Goal: Contribute content: Contribute content

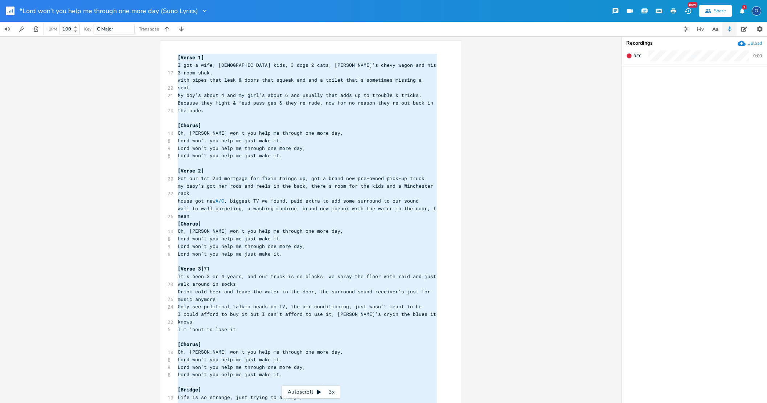
click at [8, 13] on rect "button" at bounding box center [10, 11] width 9 height 9
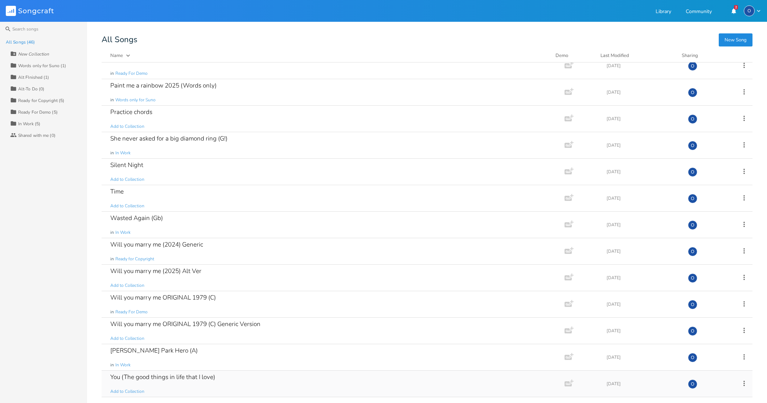
scroll to position [884, 0]
click at [740, 357] on icon at bounding box center [744, 357] width 8 height 8
click at [715, 302] on span "Duplicate Make a Copy" at bounding box center [700, 299] width 32 height 5
click at [740, 382] on icon at bounding box center [744, 383] width 8 height 8
click at [712, 312] on li "Edit Rename" at bounding box center [711, 314] width 58 height 12
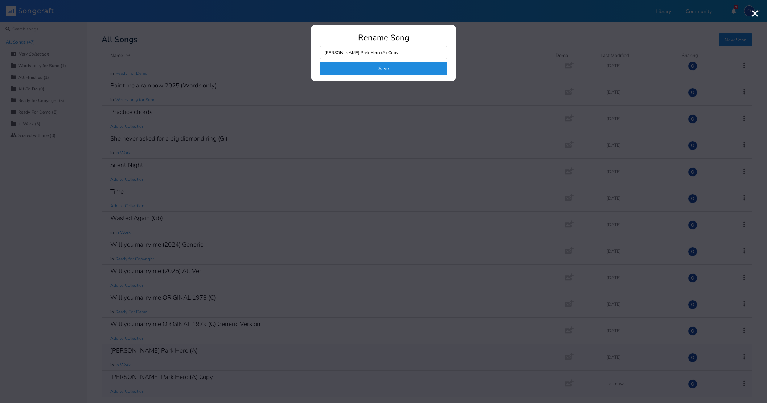
click at [377, 53] on input "[PERSON_NAME] Park Hero (A) Copy" at bounding box center [384, 52] width 128 height 13
drag, startPoint x: 366, startPoint y: 52, endPoint x: 371, endPoint y: 52, distance: 5.1
click at [371, 52] on input "[PERSON_NAME] Park Hero (A) Copy" at bounding box center [384, 52] width 128 height 13
click at [326, 52] on input "[PERSON_NAME] Park Hero (Suno Lyrics)" at bounding box center [384, 52] width 128 height 13
type input "*[PERSON_NAME] Park Hero (Suno Lyrics)"
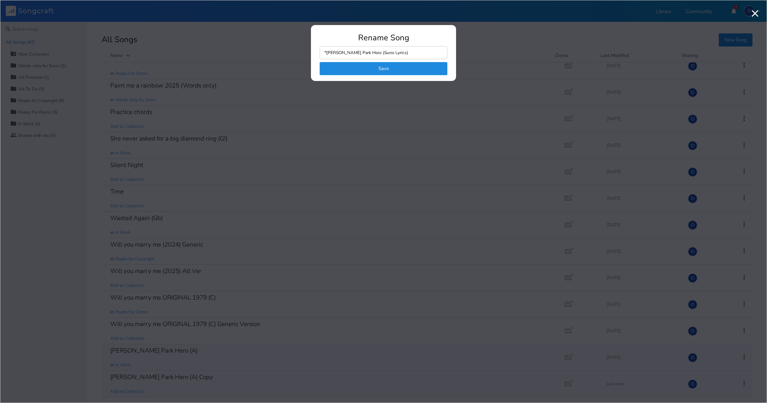
click at [369, 69] on button "Save" at bounding box center [384, 68] width 128 height 13
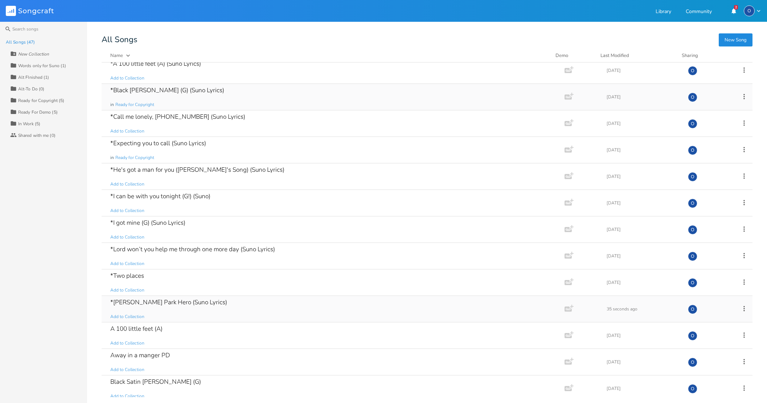
scroll to position [6, 0]
click at [146, 302] on div "*[PERSON_NAME] Park Hero (Suno Lyrics)" at bounding box center [168, 301] width 117 height 6
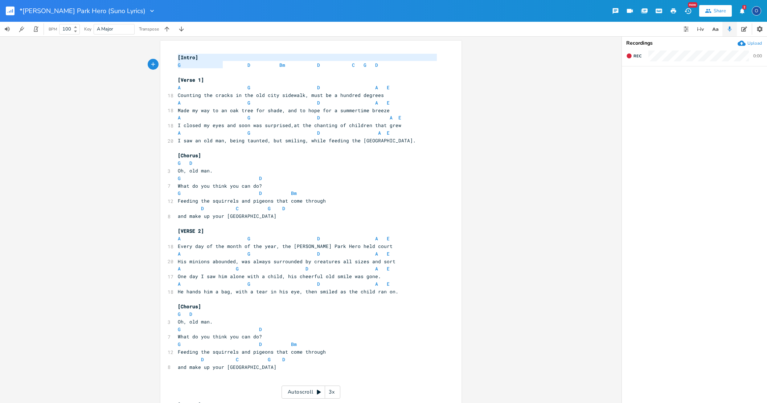
type textarea "[Intro] G D Bm D C G D"
drag, startPoint x: 175, startPoint y: 56, endPoint x: 396, endPoint y: 75, distance: 221.8
click at [396, 75] on div "[Intro] G D Bm D C G D ​ [Verse 1] A G D A E 18 Counting the cracks in the old …" at bounding box center [307, 322] width 262 height 536
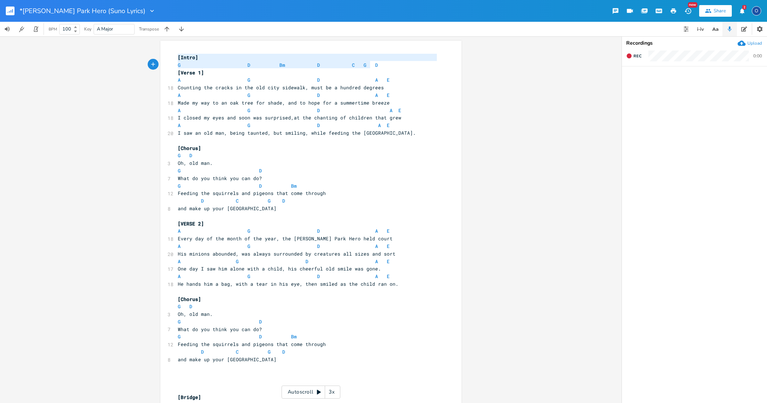
type textarea "[Intro] G D Bm D C G D"
drag, startPoint x: 180, startPoint y: 57, endPoint x: 390, endPoint y: 67, distance: 210.0
click at [390, 67] on div "[Intro] G D Bm D C G D [Verse 1] A G D A E 18 Counting the cracks in the old ci…" at bounding box center [307, 318] width 262 height 528
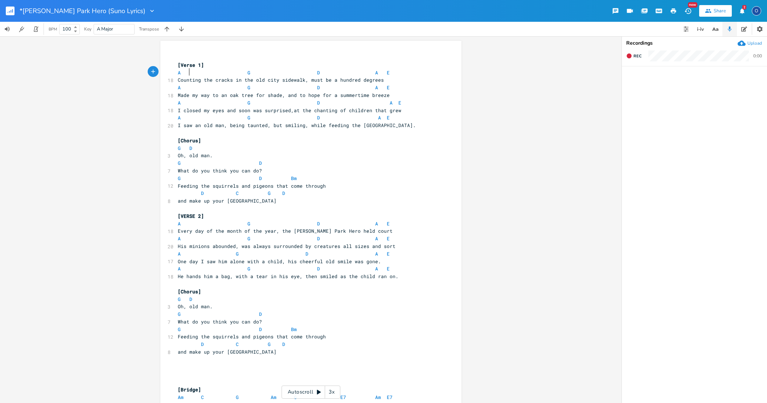
click at [184, 71] on span at bounding box center [185, 73] width 9 height 8
type textarea "A G D A E"
click at [184, 71] on span at bounding box center [185, 73] width 9 height 8
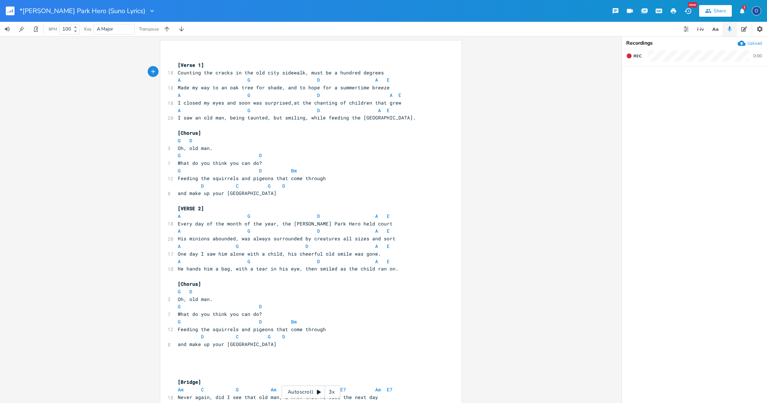
click at [189, 79] on span at bounding box center [195, 80] width 12 height 8
type textarea "A G D A E"
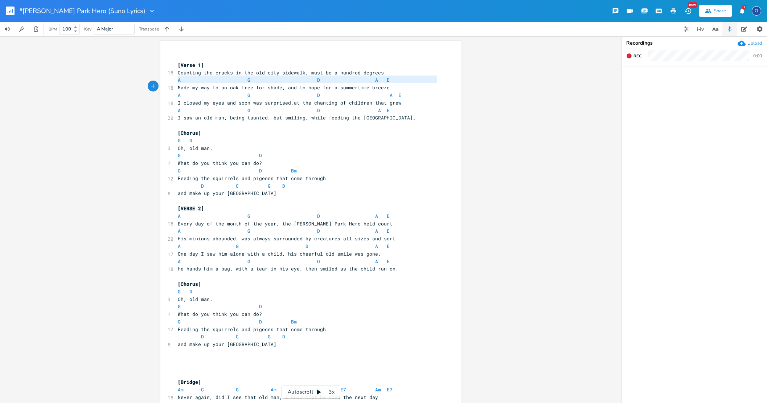
click at [189, 79] on span at bounding box center [195, 80] width 12 height 8
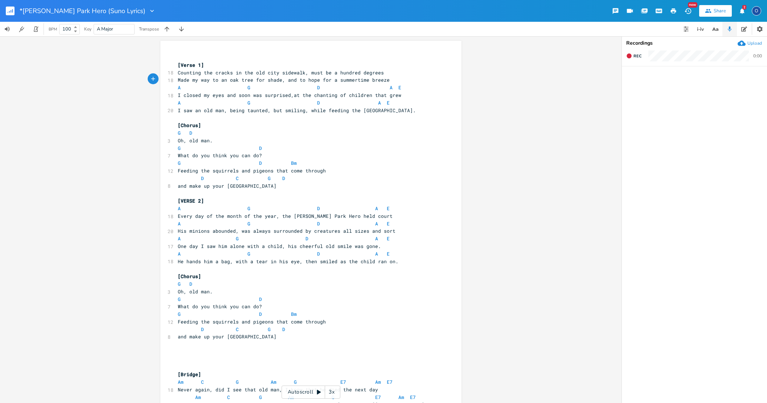
click at [191, 85] on span at bounding box center [195, 88] width 12 height 8
type textarea "A G D A E"
click at [191, 85] on span at bounding box center [195, 88] width 12 height 8
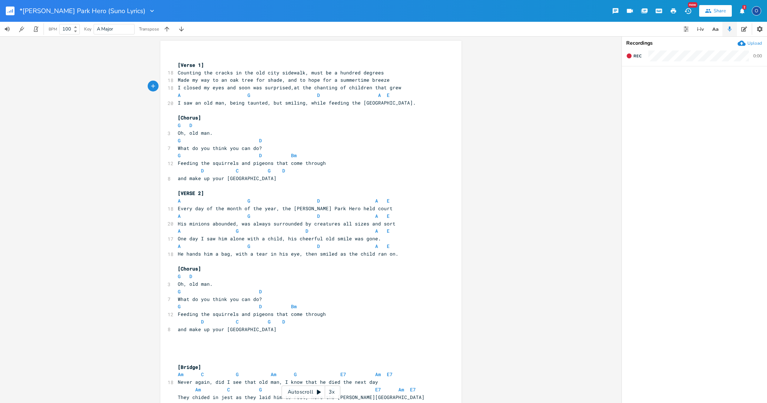
click at [190, 92] on span at bounding box center [195, 95] width 12 height 8
type textarea "A G D A E"
click at [190, 92] on span at bounding box center [195, 95] width 12 height 8
click at [190, 93] on span at bounding box center [195, 95] width 12 height 8
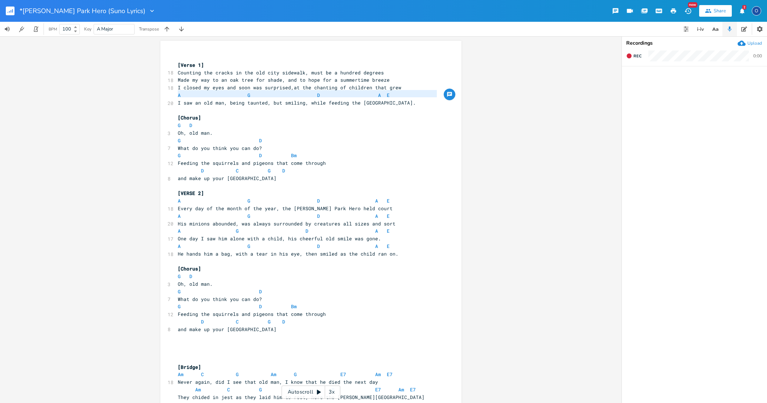
scroll to position [1, 0]
click at [189, 92] on span at bounding box center [195, 95] width 12 height 8
type textarea "A G D A E"
click at [189, 92] on span at bounding box center [195, 95] width 12 height 8
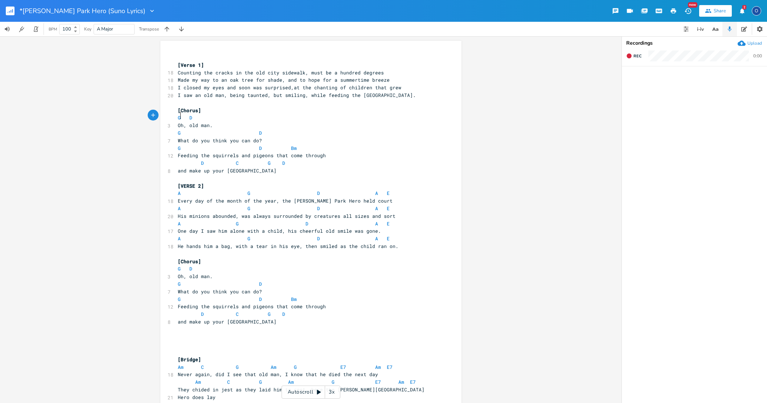
click at [182, 114] on span at bounding box center [185, 118] width 9 height 8
type textarea "G D"
click at [182, 114] on span at bounding box center [185, 118] width 9 height 8
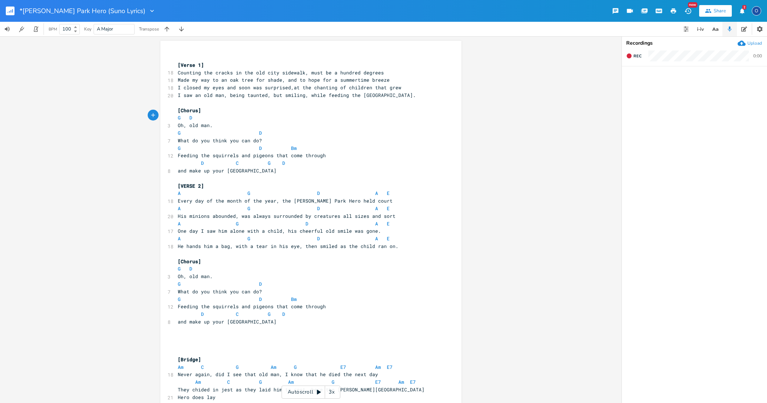
click at [182, 114] on span at bounding box center [185, 118] width 9 height 8
type textarea "G D"
click at [182, 114] on span at bounding box center [185, 118] width 9 height 8
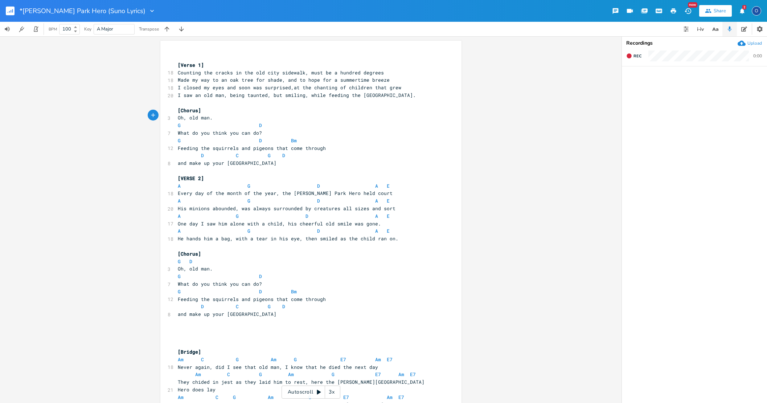
click at [186, 122] on span at bounding box center [185, 126] width 9 height 8
type textarea "G D"
click at [186, 122] on span at bounding box center [185, 126] width 9 height 8
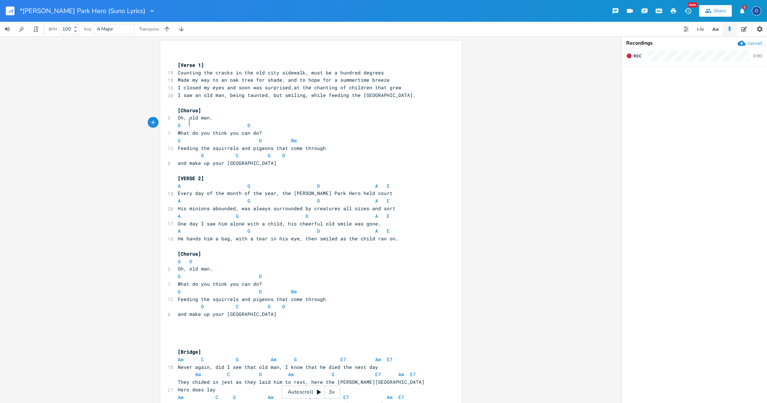
click at [186, 122] on span at bounding box center [185, 126] width 9 height 8
type textarea "G D"
click at [186, 122] on span at bounding box center [185, 126] width 9 height 8
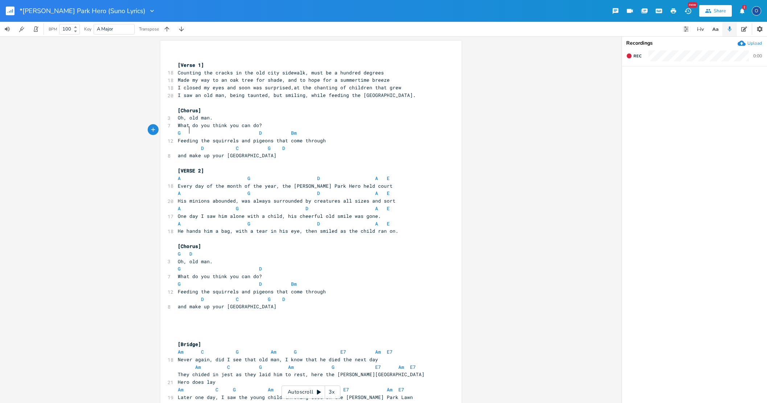
click at [189, 130] on span at bounding box center [195, 133] width 12 height 8
type textarea "G D Bm"
click at [189, 130] on span at bounding box center [195, 133] width 12 height 8
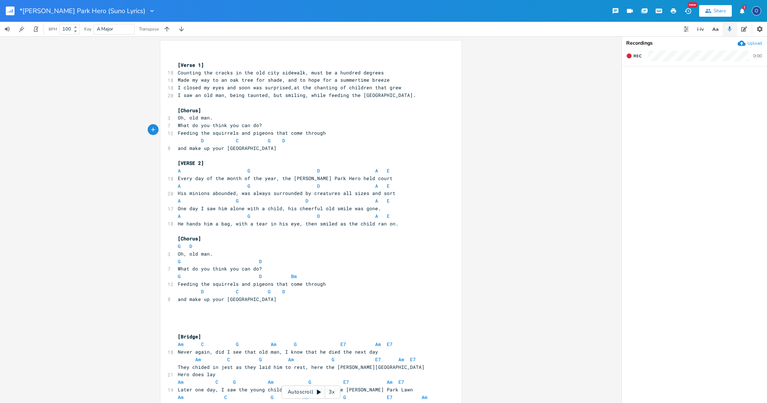
click at [189, 137] on span at bounding box center [195, 141] width 12 height 8
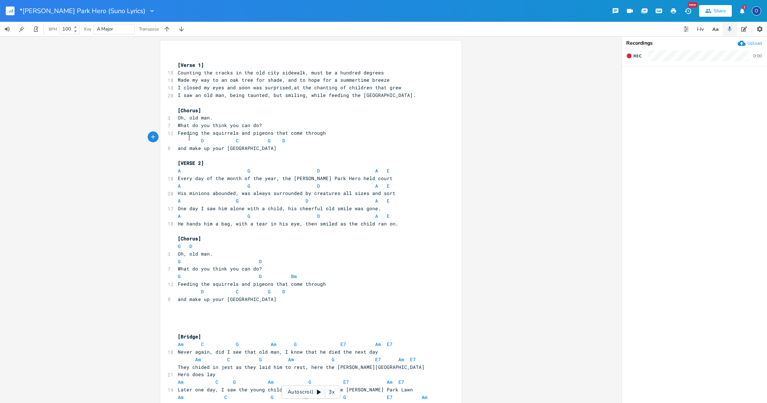
click at [189, 137] on span at bounding box center [195, 141] width 12 height 8
type textarea "D C G D"
click at [189, 137] on span at bounding box center [195, 141] width 12 height 8
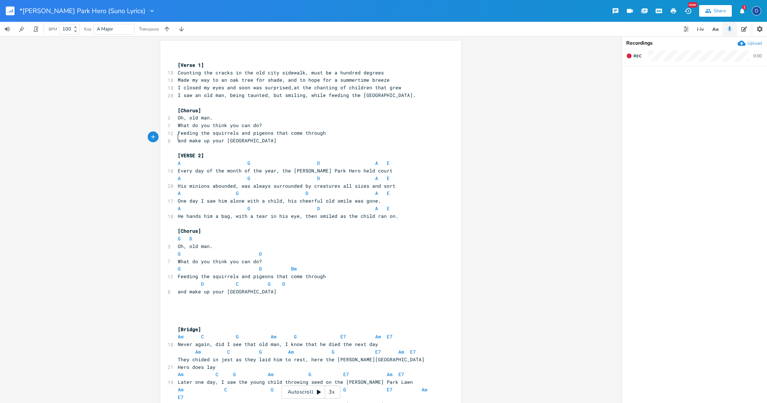
click at [189, 159] on span at bounding box center [195, 163] width 12 height 8
type textarea "A G D A E"
click at [189, 159] on span at bounding box center [195, 163] width 12 height 8
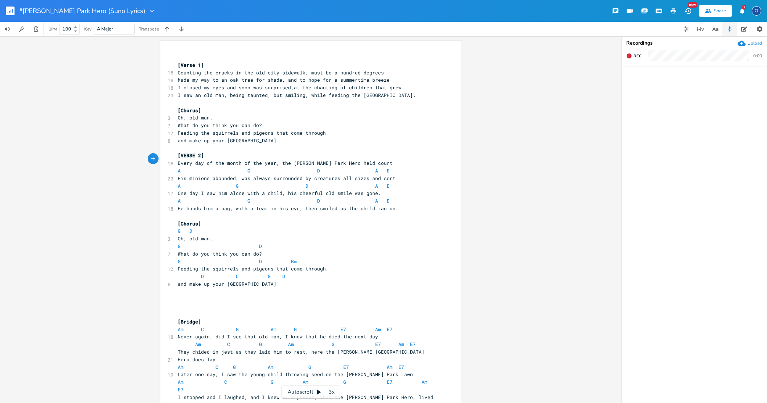
click at [186, 168] on span at bounding box center [185, 171] width 9 height 8
type textarea "A G D A E"
click at [186, 167] on span at bounding box center [185, 171] width 9 height 8
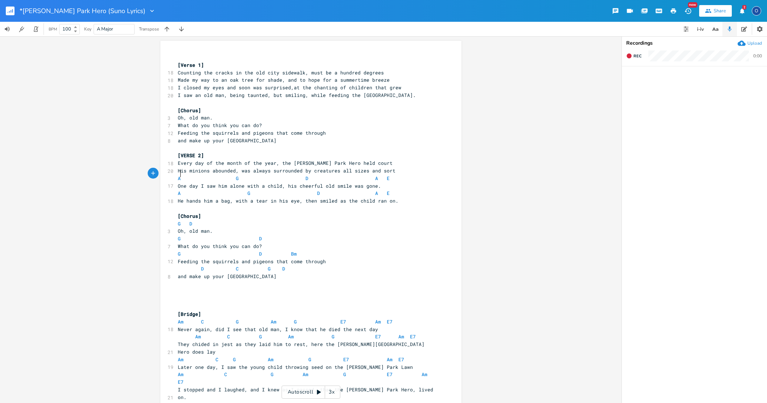
click at [182, 175] on span at bounding box center [185, 179] width 9 height 8
type textarea "A G D A E"
click at [181, 175] on span at bounding box center [185, 179] width 9 height 8
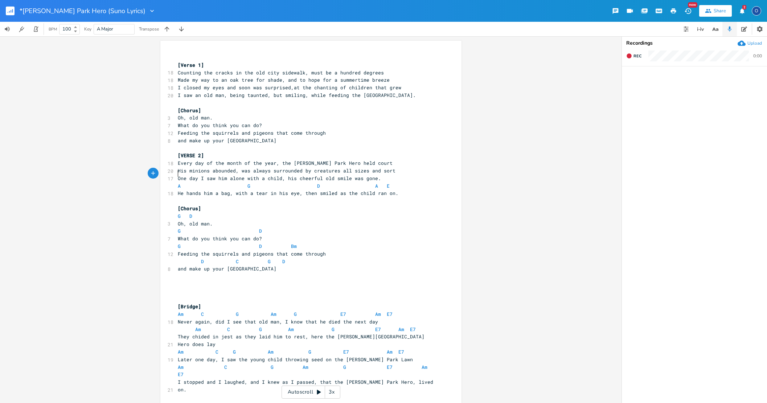
click at [182, 182] on span at bounding box center [185, 186] width 9 height 8
type textarea "A G D A E"
click at [182, 182] on span at bounding box center [185, 186] width 9 height 8
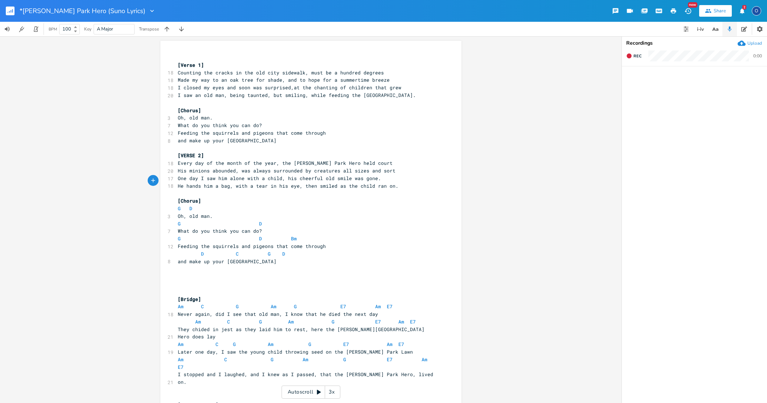
click at [183, 205] on span at bounding box center [185, 209] width 9 height 8
type textarea "G D"
click at [183, 205] on span at bounding box center [185, 209] width 9 height 8
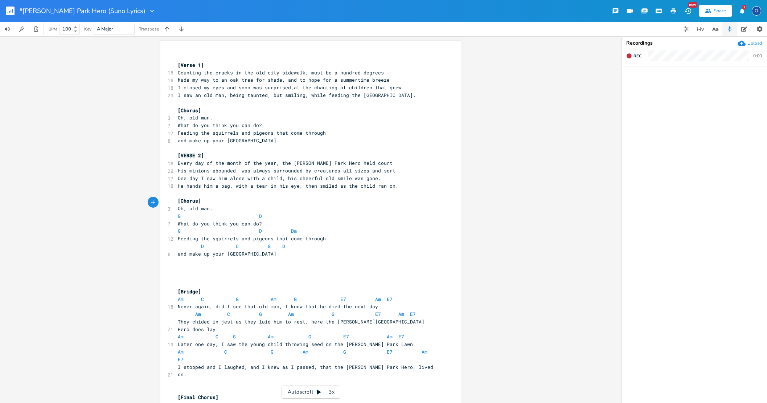
click at [186, 212] on span at bounding box center [185, 216] width 9 height 8
type textarea "G D"
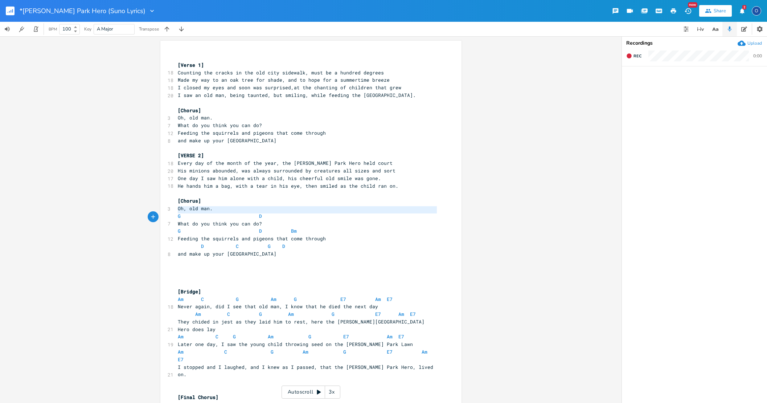
click at [186, 212] on span at bounding box center [185, 216] width 9 height 8
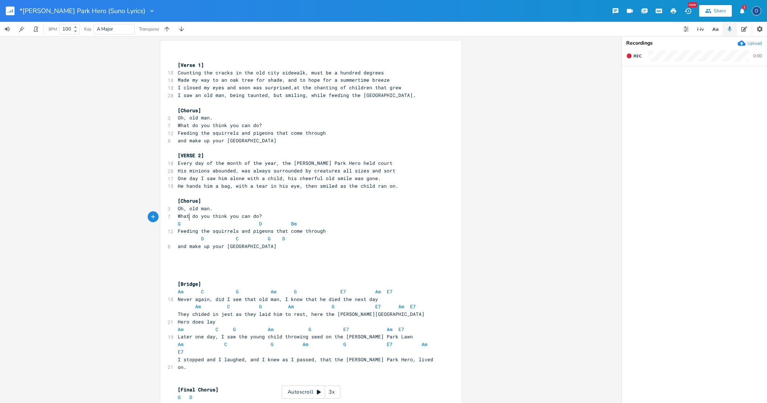
click at [186, 220] on span at bounding box center [185, 224] width 9 height 8
click at [185, 220] on span at bounding box center [185, 224] width 9 height 8
type textarea "G D Bm"
click at [185, 220] on span at bounding box center [185, 224] width 9 height 8
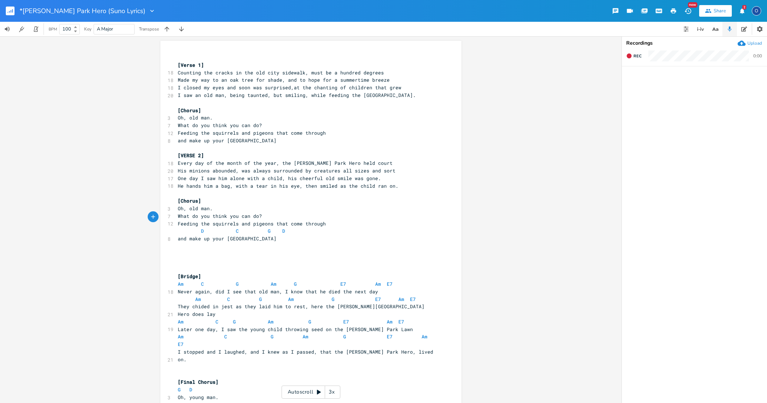
click at [182, 227] on span at bounding box center [184, 231] width 12 height 8
click at [181, 227] on span at bounding box center [184, 231] width 12 height 8
type textarea "D C G D"
click at [181, 227] on span at bounding box center [184, 231] width 12 height 8
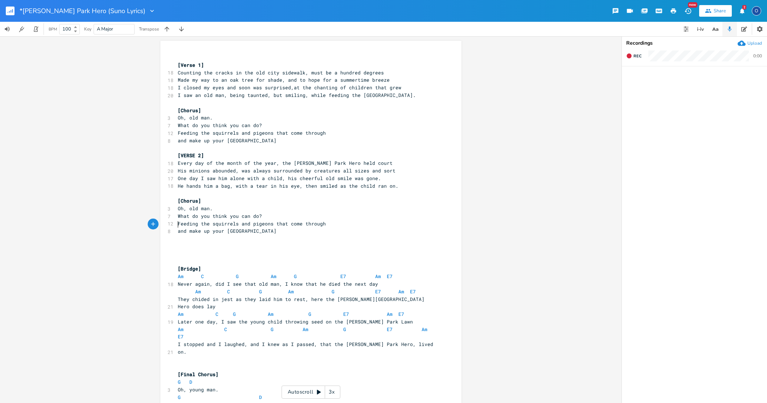
click at [186, 273] on span at bounding box center [187, 277] width 6 height 8
type textarea "Am C G Am G E7 Am E7"
click at [186, 273] on span at bounding box center [187, 277] width 6 height 8
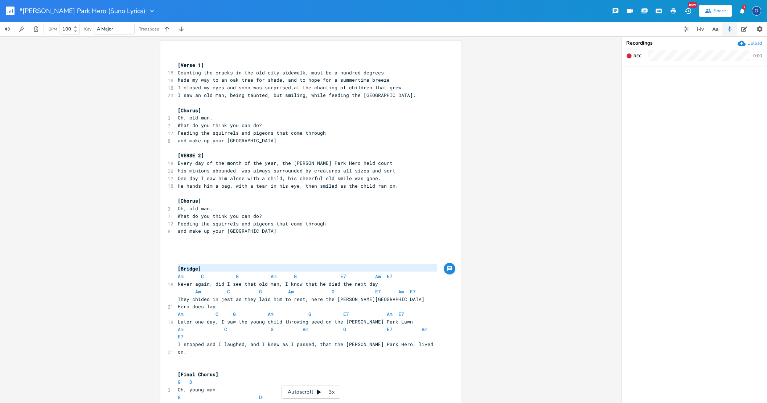
scroll to position [0, 0]
click at [185, 273] on span at bounding box center [187, 277] width 6 height 8
type textarea "Am C G Am G E7 Am E7"
click at [185, 273] on span at bounding box center [187, 277] width 6 height 8
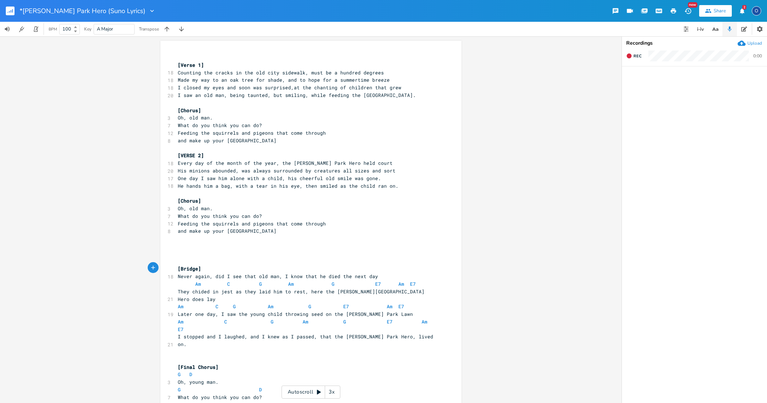
click at [186, 280] on span at bounding box center [184, 284] width 12 height 8
type textarea "Am C G Am G E7 Am E7"
click at [186, 280] on span at bounding box center [184, 284] width 12 height 8
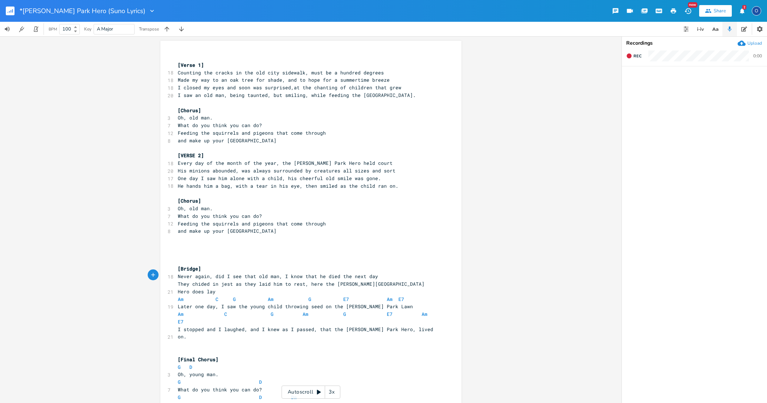
click at [189, 295] on span at bounding box center [195, 299] width 12 height 8
type textarea "Am C G Am G E7 Am E7"
click at [189, 295] on span at bounding box center [195, 299] width 12 height 8
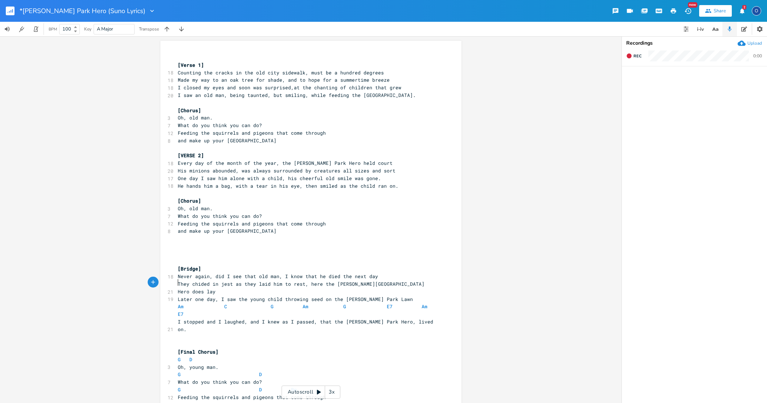
click at [189, 303] on span at bounding box center [195, 307] width 12 height 8
type textarea "Am C G Am G E7 Am E7"
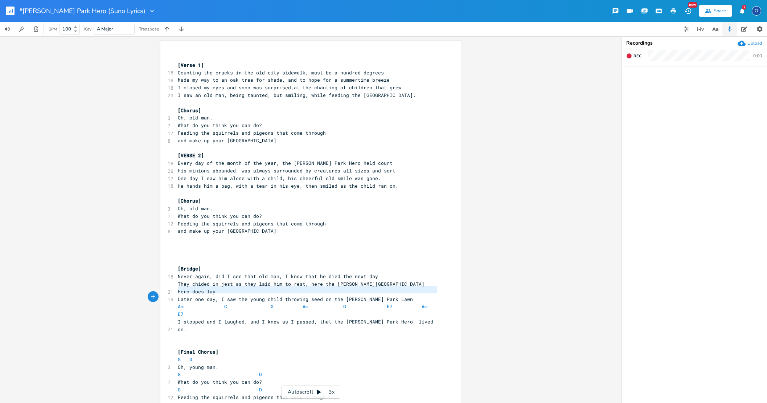
click at [189, 303] on span at bounding box center [195, 307] width 12 height 8
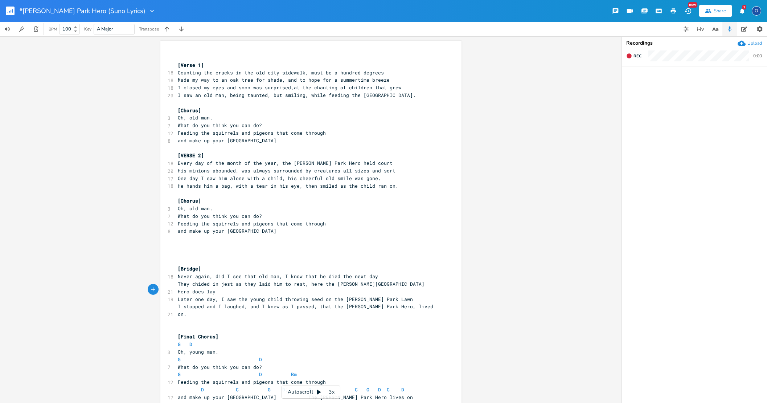
click at [181, 340] on span at bounding box center [185, 344] width 9 height 8
type textarea "G D"
click at [181, 340] on span at bounding box center [185, 344] width 9 height 8
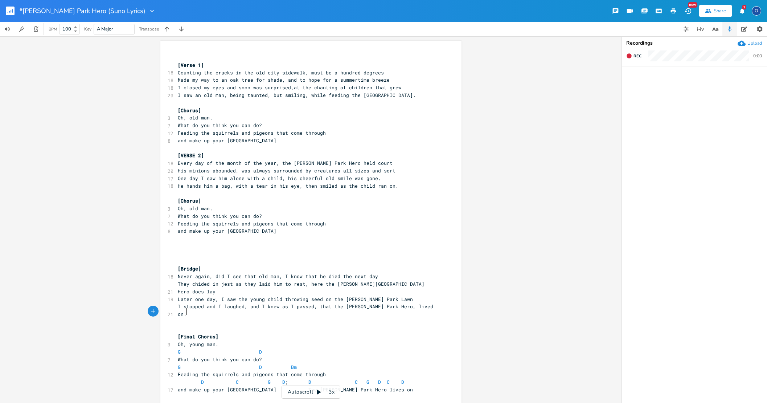
click at [185, 333] on span "[Final Chorus]" at bounding box center [198, 336] width 41 height 7
type textarea "Final"
click at [185, 333] on span "[Final Chorus]" at bounding box center [198, 336] width 41 height 7
click at [181, 348] on span at bounding box center [185, 352] width 9 height 8
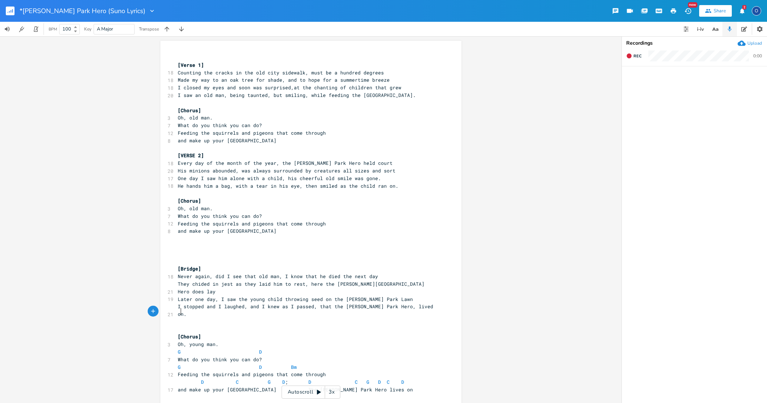
scroll to position [1, 0]
click at [181, 347] on span at bounding box center [185, 351] width 9 height 8
type textarea "G D"
click at [181, 347] on span at bounding box center [185, 351] width 9 height 8
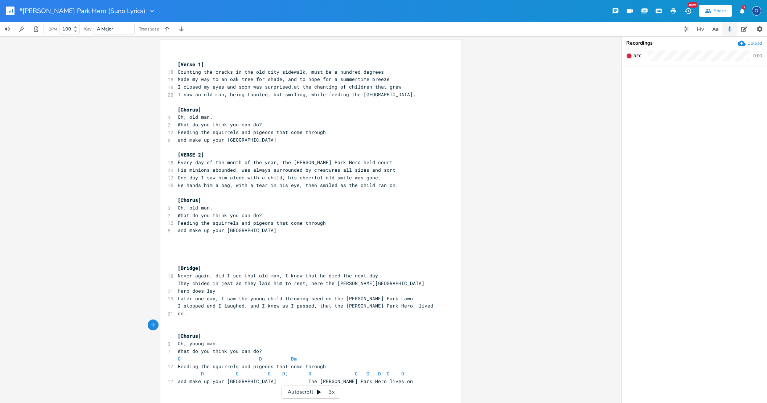
click at [183, 355] on span at bounding box center [185, 359] width 9 height 8
type textarea "G D Bm"
click at [183, 355] on span at bounding box center [185, 359] width 9 height 8
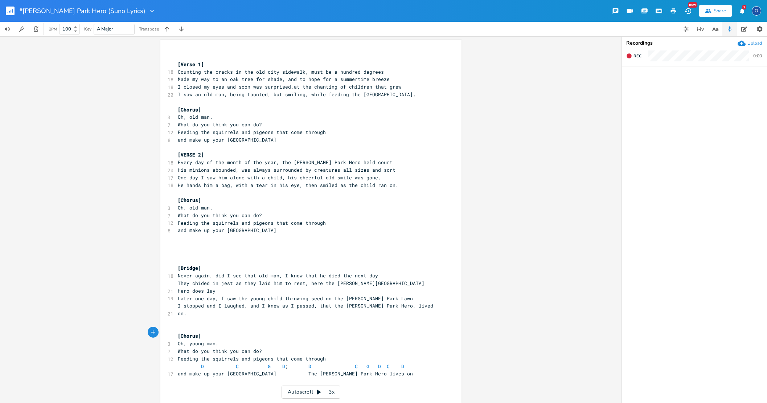
click at [189, 363] on span at bounding box center [195, 367] width 12 height 8
type textarea "D C G D ; D C G D C D"
click at [189, 363] on span at bounding box center [195, 367] width 12 height 8
click at [197, 242] on pre "​" at bounding box center [307, 246] width 262 height 8
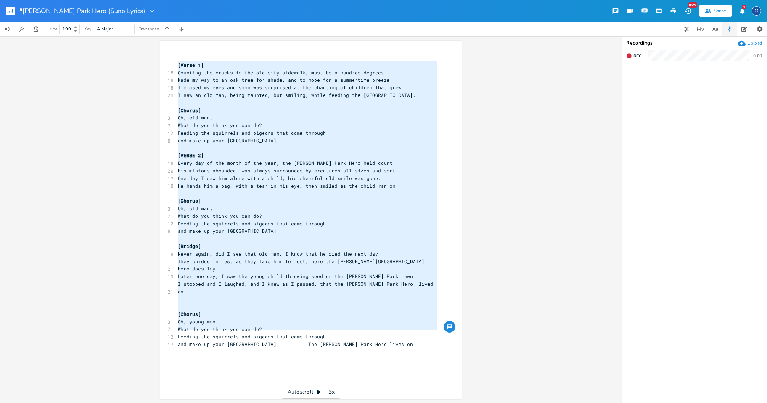
drag, startPoint x: 175, startPoint y: 64, endPoint x: 209, endPoint y: 347, distance: 285.8
click at [212, 347] on div "x ​ [Verse 1] 18 Counting the cracks in the old city sidewalk, must be a hundre…" at bounding box center [316, 226] width 280 height 349
type textarea "[Verse 1] Counting the cracks in the old city sidewalk, must be a hundred degre…"
